Goal: Information Seeking & Learning: Learn about a topic

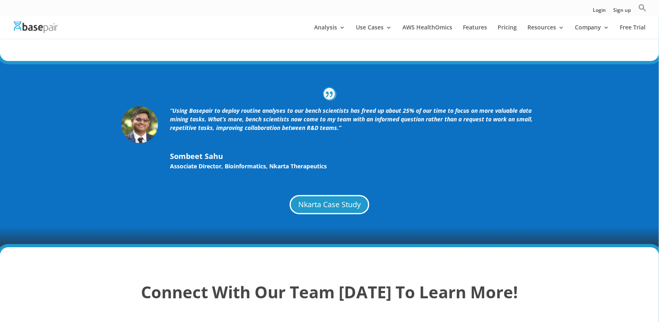
scroll to position [1989, 0]
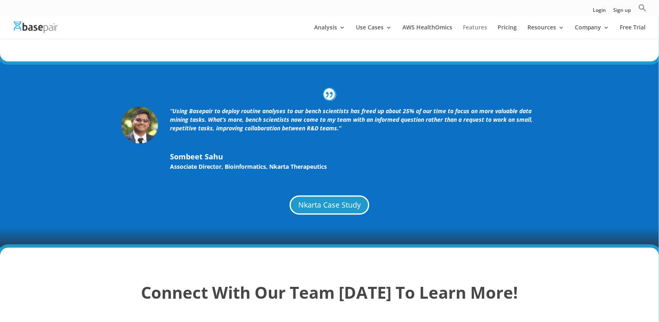
click at [476, 29] on link "Features" at bounding box center [475, 32] width 24 height 14
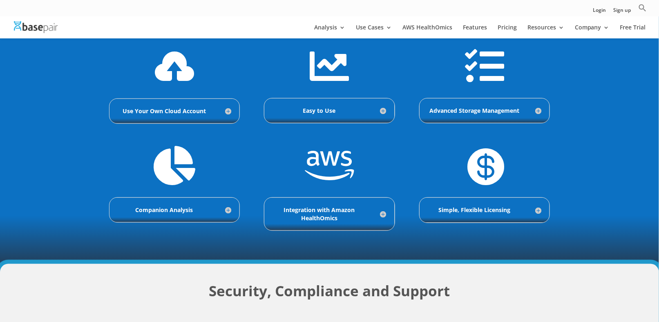
scroll to position [289, 0]
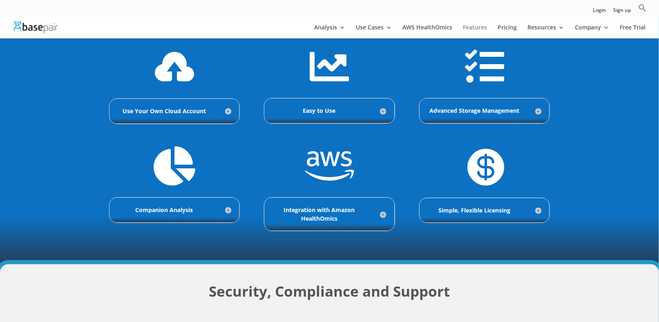
click at [479, 26] on link "Features" at bounding box center [475, 32] width 24 height 14
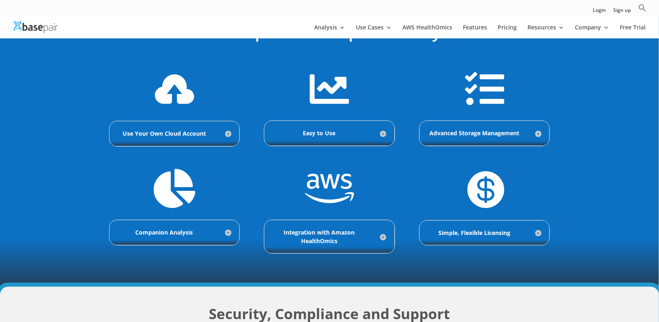
scroll to position [263, 0]
click at [228, 135] on h5 "Use Your Own Cloud Account" at bounding box center [175, 134] width 114 height 8
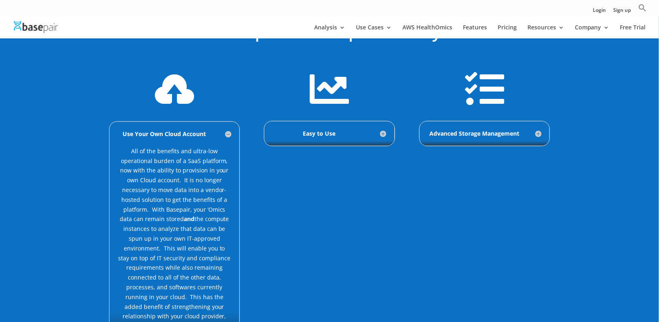
click at [228, 135] on h5 "Use Your Own Cloud Account" at bounding box center [175, 134] width 114 height 8
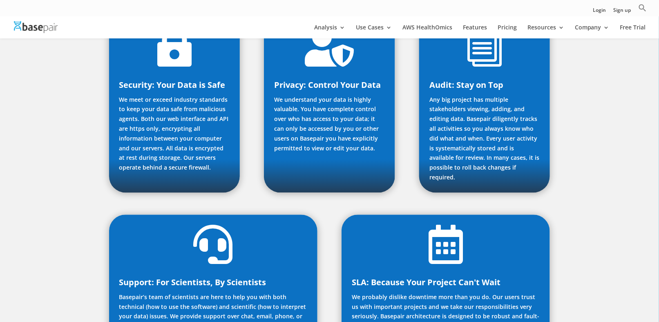
scroll to position [616, 0]
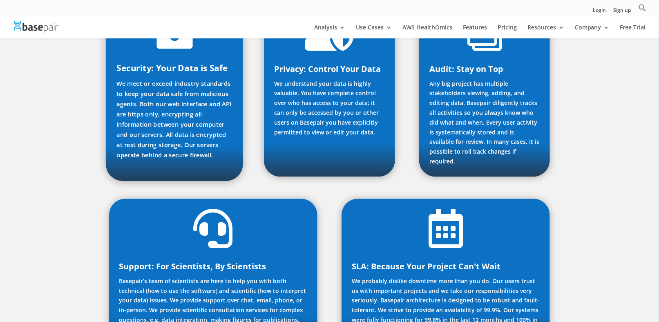
click at [147, 137] on p "We meet or exceed industry standards to keep your data safe from malicious agen…" at bounding box center [174, 119] width 116 height 82
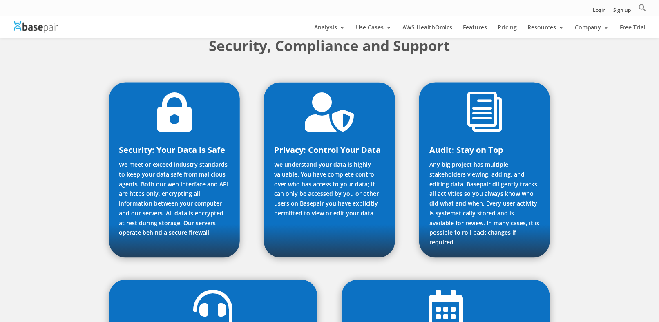
scroll to position [531, 0]
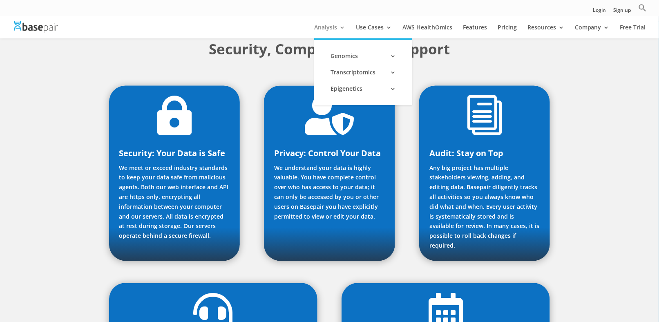
click at [329, 30] on link "Analysis" at bounding box center [329, 32] width 31 height 14
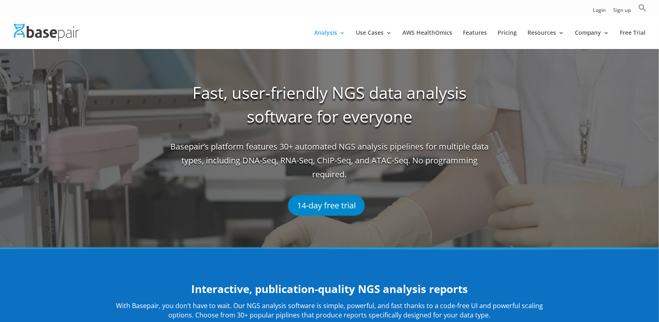
drag, startPoint x: 75, startPoint y: 134, endPoint x: 11, endPoint y: 174, distance: 75.6
click at [11, 174] on span at bounding box center [329, 182] width 659 height 297
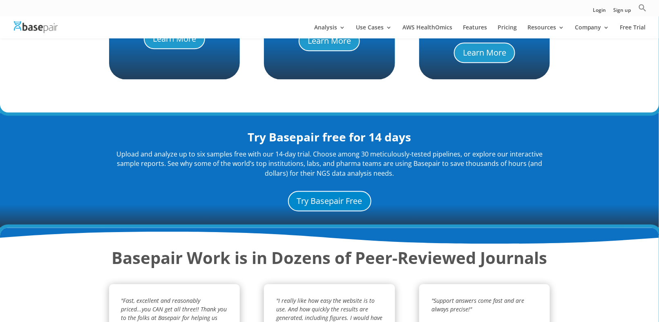
scroll to position [736, 0]
